Goal: Information Seeking & Learning: Learn about a topic

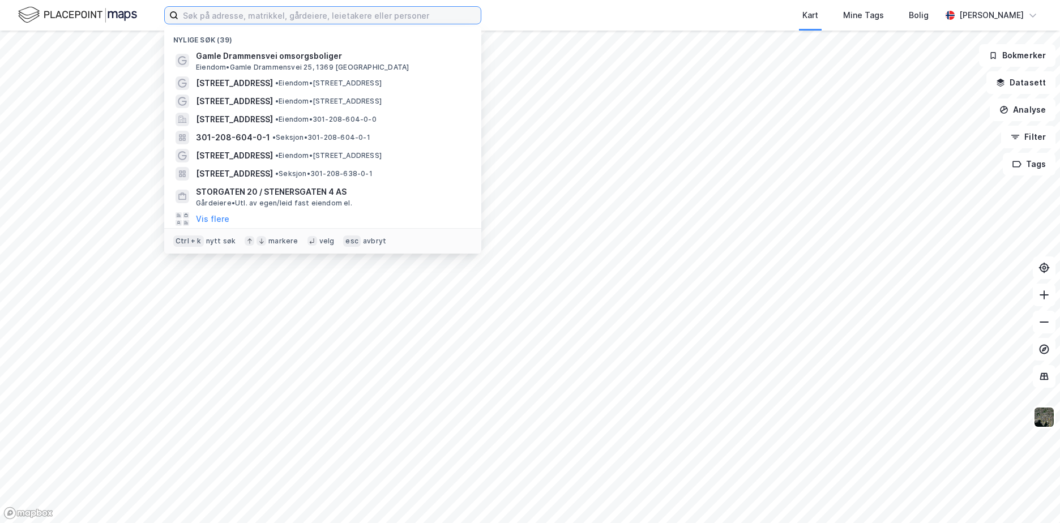
paste input "Hjellesætervegen 80"
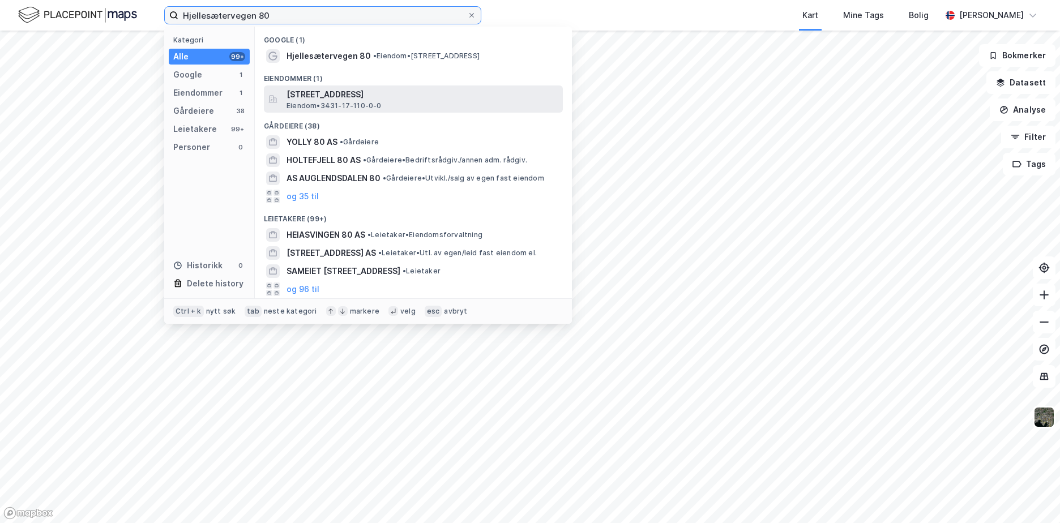
type input "Hjellesætervegen 80"
click at [366, 97] on span "[STREET_ADDRESS]" at bounding box center [423, 95] width 272 height 14
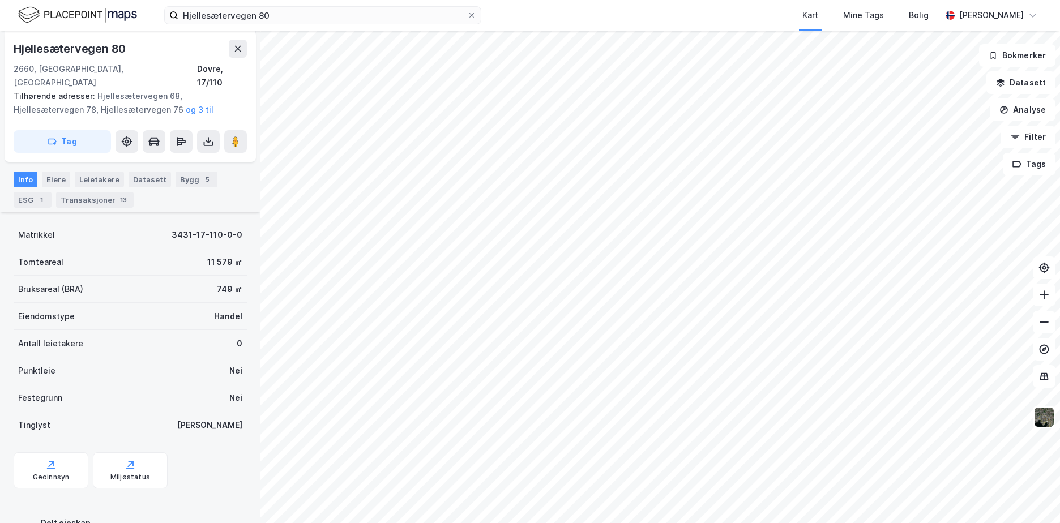
scroll to position [170, 0]
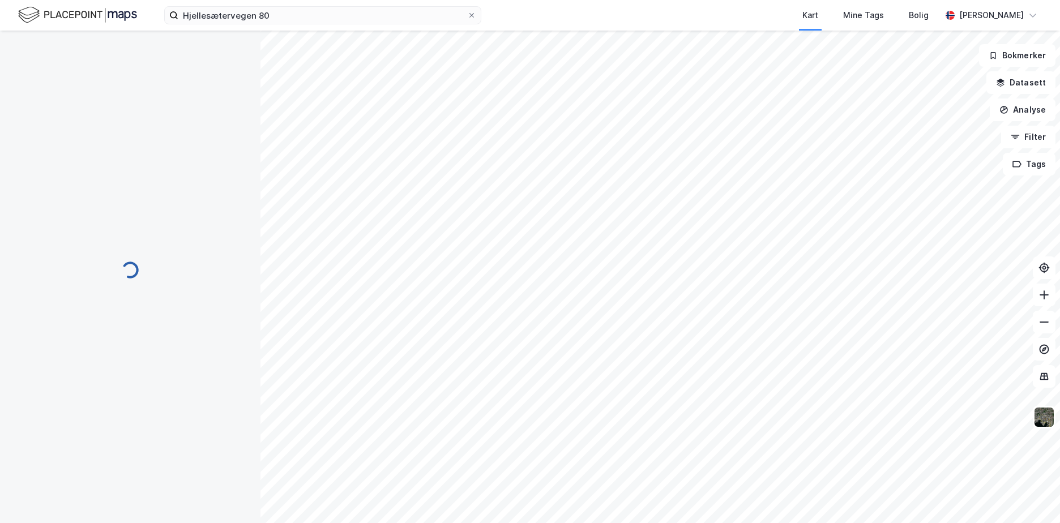
scroll to position [170, 0]
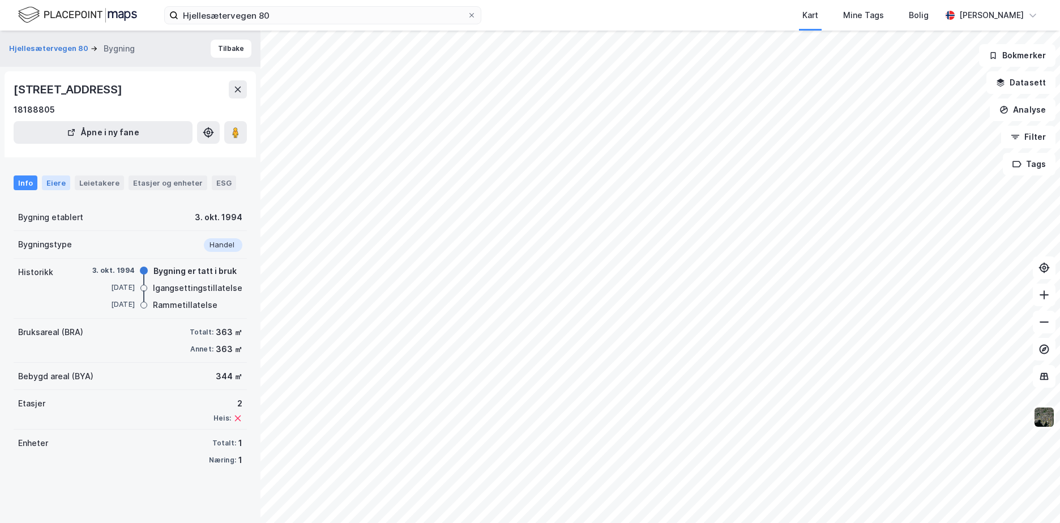
click at [56, 190] on div "Eiere" at bounding box center [56, 183] width 28 height 15
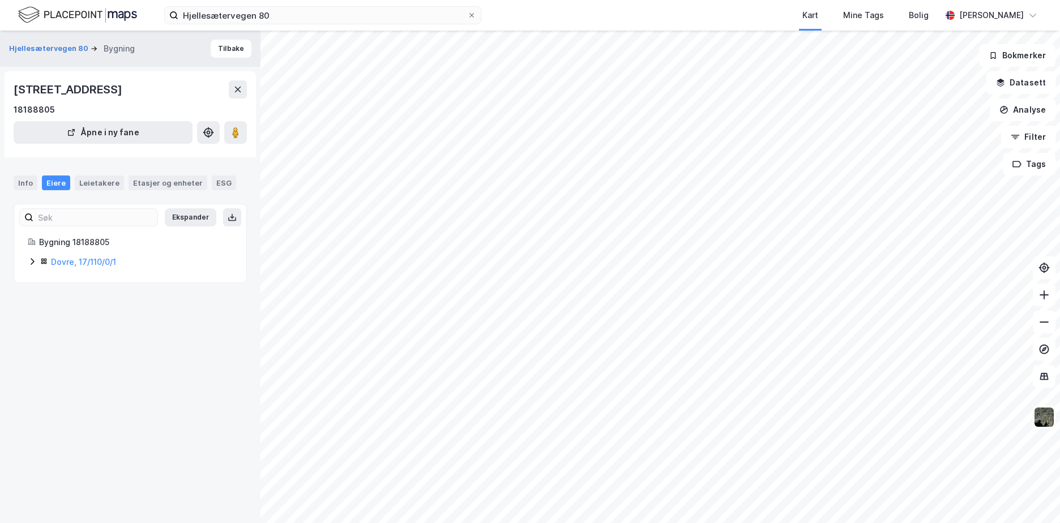
click at [33, 266] on icon at bounding box center [32, 261] width 9 height 9
click at [230, 48] on button "Tilbake" at bounding box center [231, 49] width 41 height 18
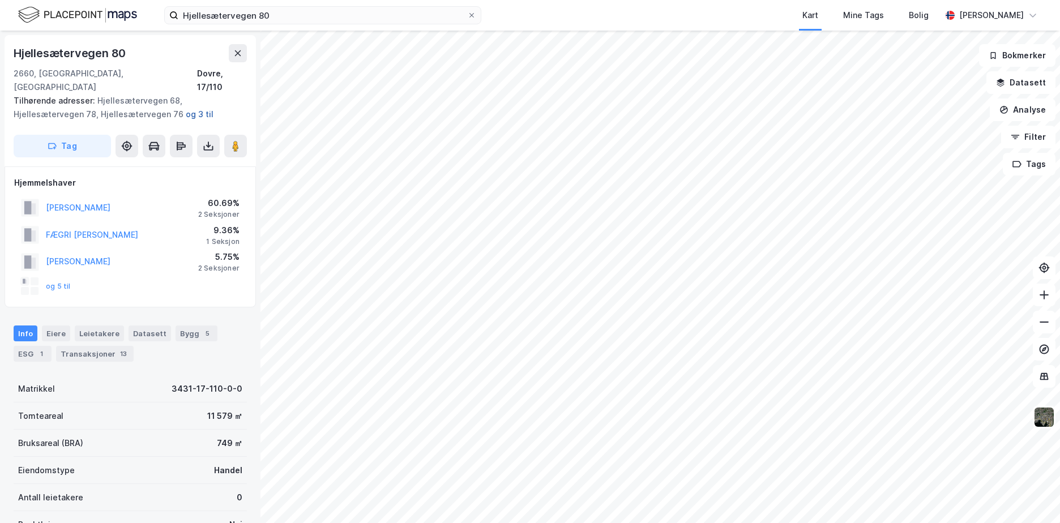
click at [0, 0] on button "og 3 til" at bounding box center [0, 0] width 0 height 0
